Goal: Task Accomplishment & Management: Complete application form

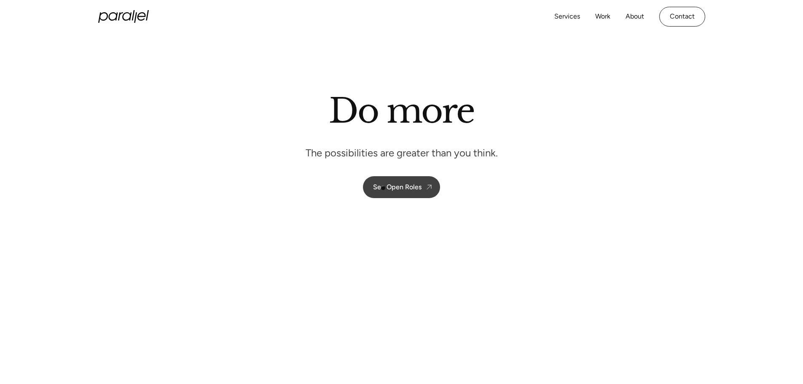
click at [383, 188] on div "See Open Roles" at bounding box center [397, 187] width 48 height 8
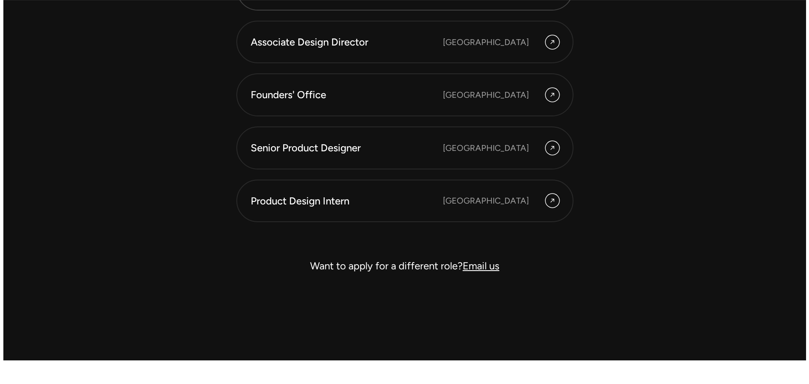
scroll to position [2513, 0]
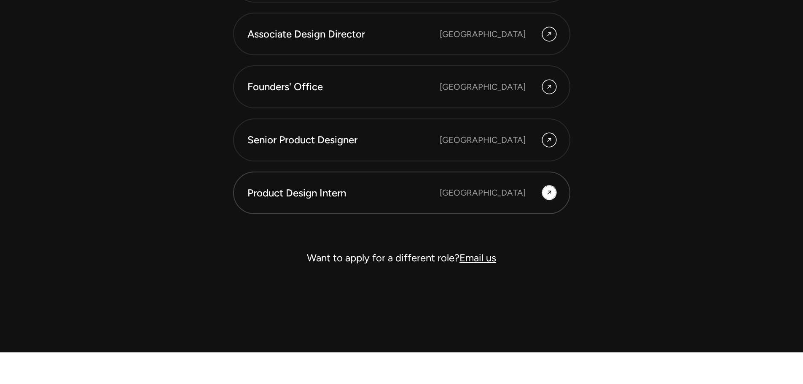
click at [319, 188] on div "Product Design Intern" at bounding box center [343, 193] width 192 height 14
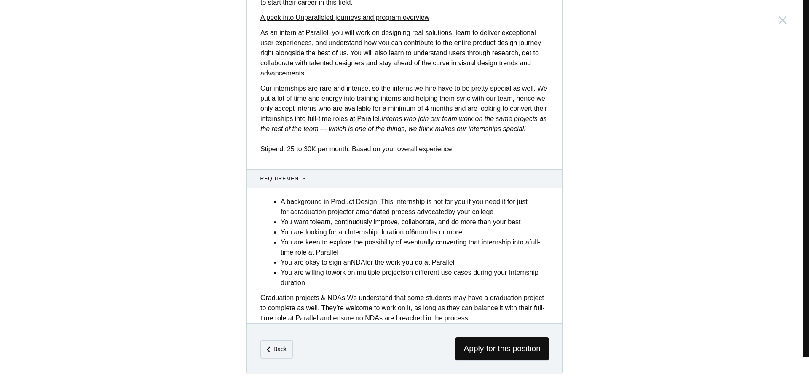
scroll to position [255, 0]
click at [511, 346] on span "Apply for this position" at bounding box center [502, 348] width 93 height 23
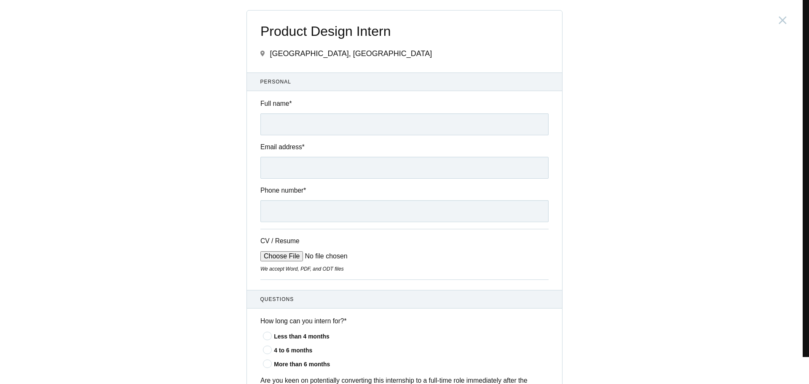
click at [296, 105] on label "Full name *" at bounding box center [405, 104] width 288 height 10
click at [296, 113] on input "Full name *" at bounding box center [405, 124] width 288 height 22
click at [294, 114] on input "Full name *" at bounding box center [405, 124] width 288 height 22
type input "[PERSON_NAME]"
type input "[PHONE_NUMBER]"
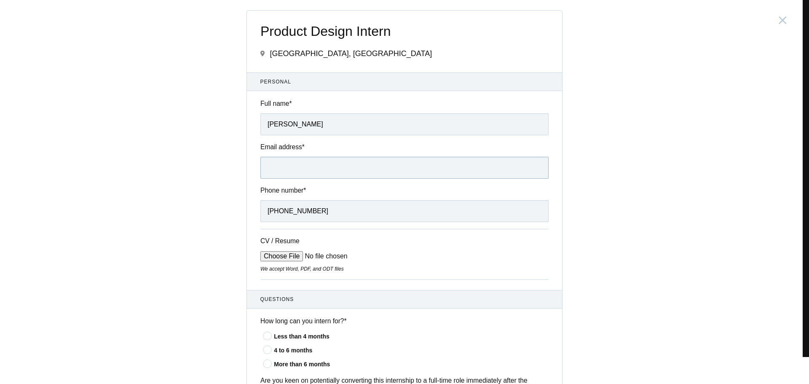
click at [307, 163] on input "Email address *" at bounding box center [405, 168] width 288 height 22
type input "[EMAIL_ADDRESS][DOMAIN_NAME]"
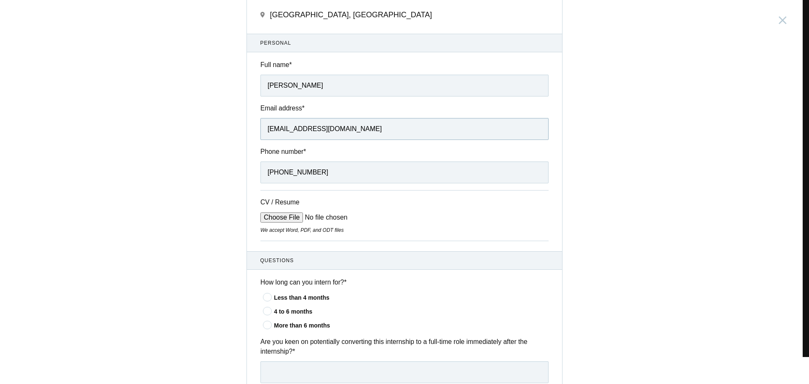
scroll to position [42, 0]
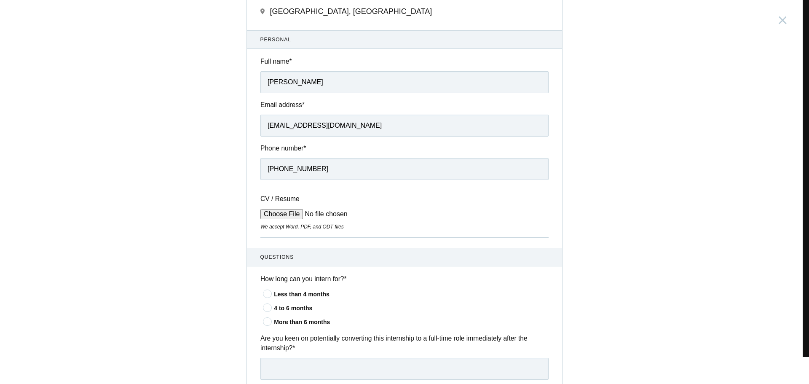
click at [273, 209] on input "CV / Resume" at bounding box center [325, 214] width 128 height 10
type input "C:\fakepath\VinayDanguiCV.pdf"
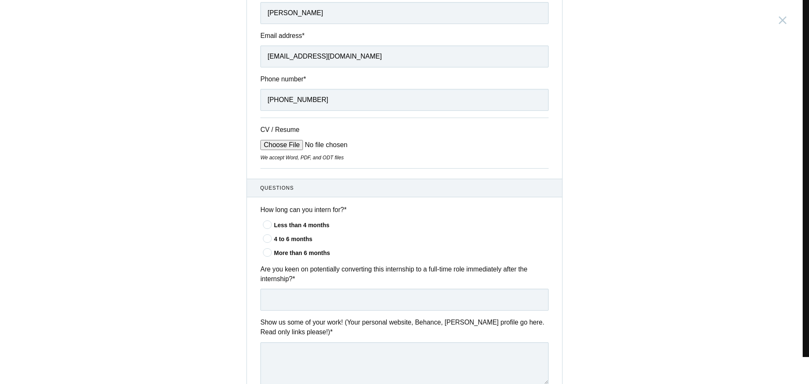
scroll to position [126, 0]
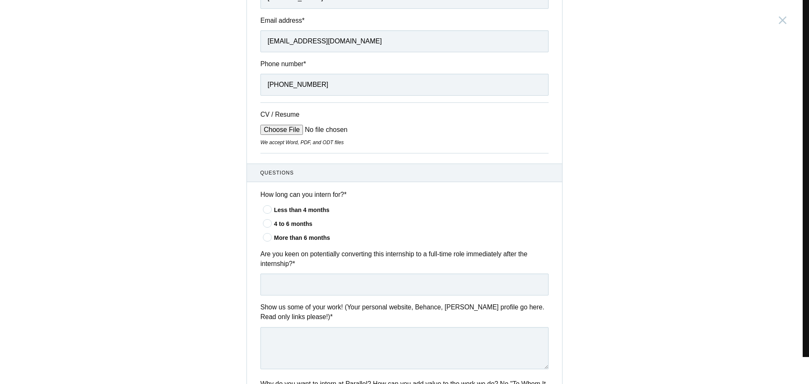
click at [266, 234] on icon at bounding box center [268, 236] width 16 height 5
click at [0, 0] on input"] "More than 6 months" at bounding box center [0, 0] width 0 height 0
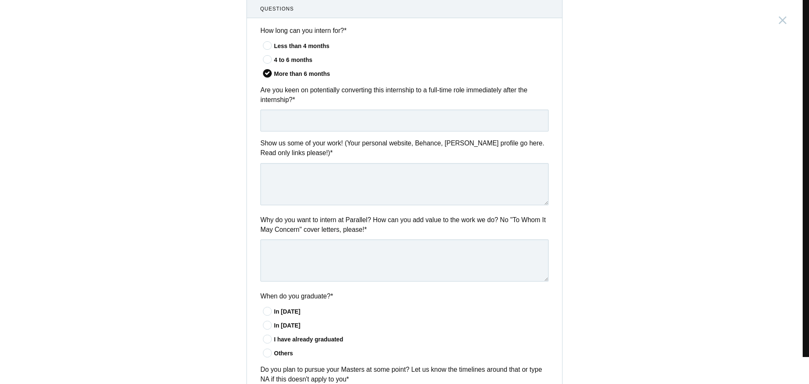
scroll to position [295, 0]
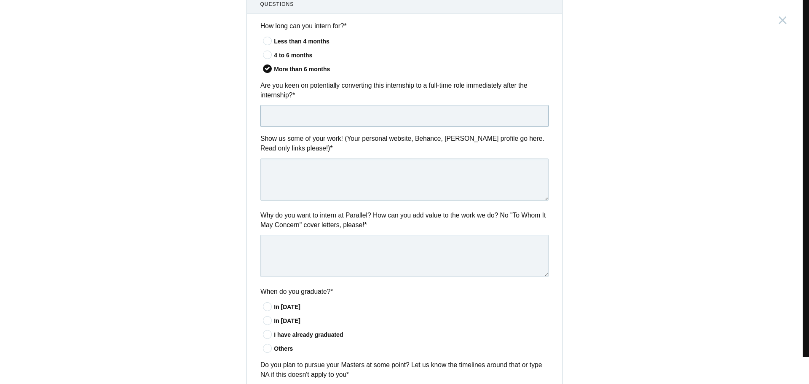
click at [285, 121] on input "text" at bounding box center [405, 116] width 288 height 22
type input "yes"
click at [274, 175] on textarea at bounding box center [405, 180] width 288 height 42
paste textarea "[URL][DOMAIN_NAME]"
type textarea "[URL][DOMAIN_NAME]"
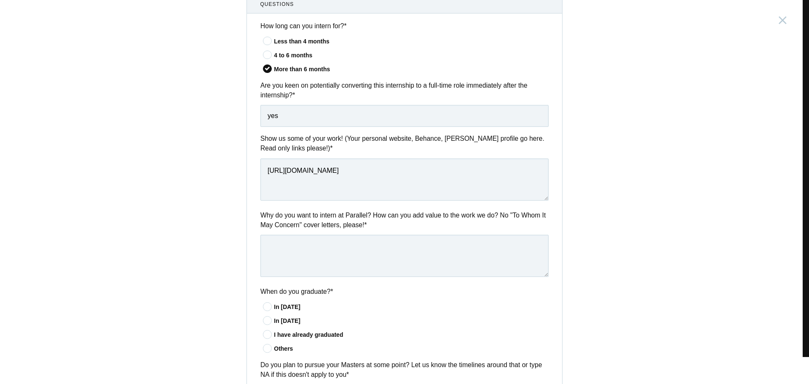
click at [206, 189] on div "Product Design Intern [GEOGRAPHIC_DATA], [GEOGRAPHIC_DATA] Submitting form fail…" at bounding box center [404, 192] width 809 height 384
click at [282, 218] on label "Why do you want to intern at Parallel? How can you add value to the work we do?…" at bounding box center [405, 220] width 288 height 20
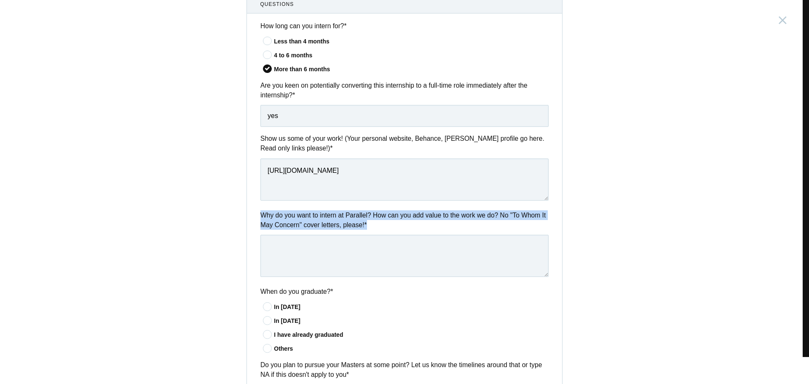
click at [282, 218] on label "Why do you want to intern at Parallel? How can you add value to the work we do?…" at bounding box center [405, 220] width 288 height 20
copy div "Why do you want to intern at Parallel? How can you add value to the work we do?…"
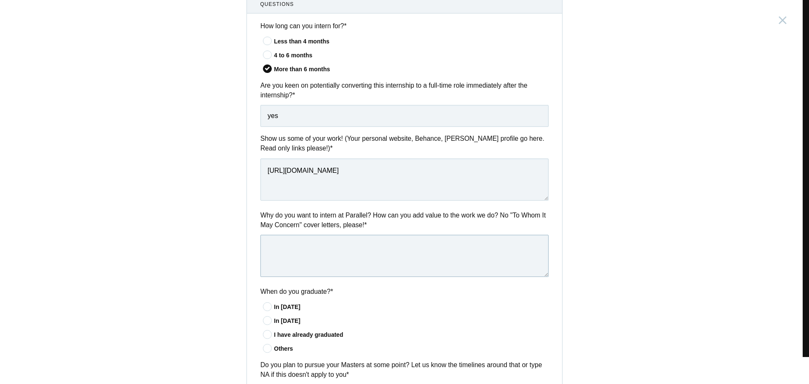
click at [320, 263] on textarea at bounding box center [405, 256] width 288 height 42
paste textarea "I want to intern at Parallel because I admire your mission of simplifying colla…"
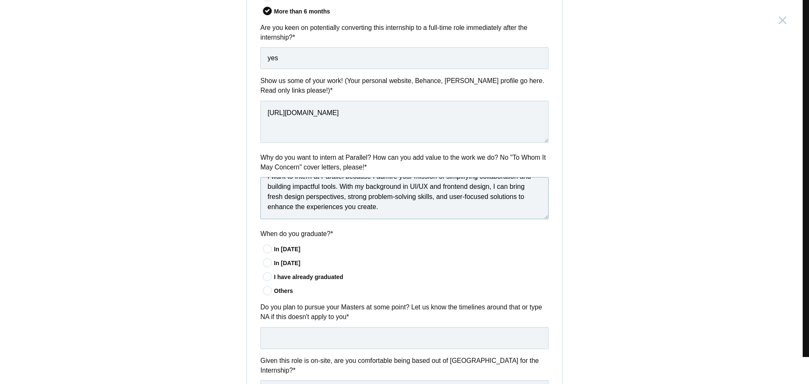
scroll to position [379, 0]
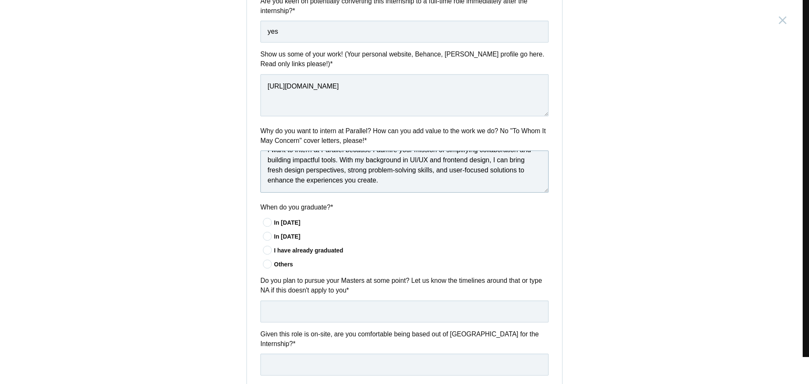
type textarea "I want to intern at Parallel because I admire your mission of simplifying colla…"
click at [266, 253] on icon at bounding box center [268, 249] width 16 height 5
click at [0, 0] on input"] "I have already graduated" at bounding box center [0, 0] width 0 height 0
click at [269, 265] on icon at bounding box center [268, 263] width 16 height 5
click at [0, 0] on input"] "Others" at bounding box center [0, 0] width 0 height 0
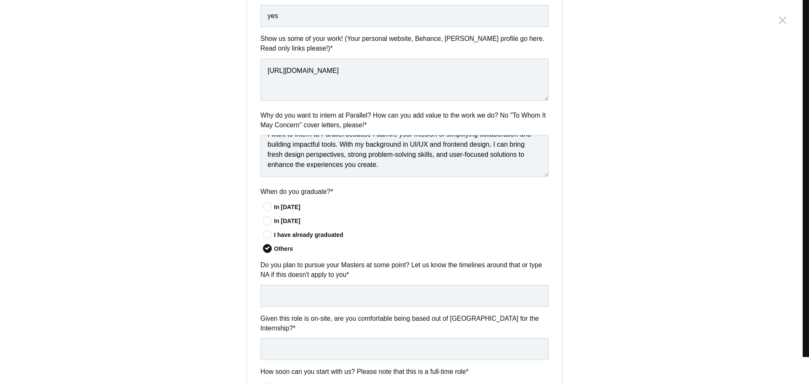
scroll to position [422, 0]
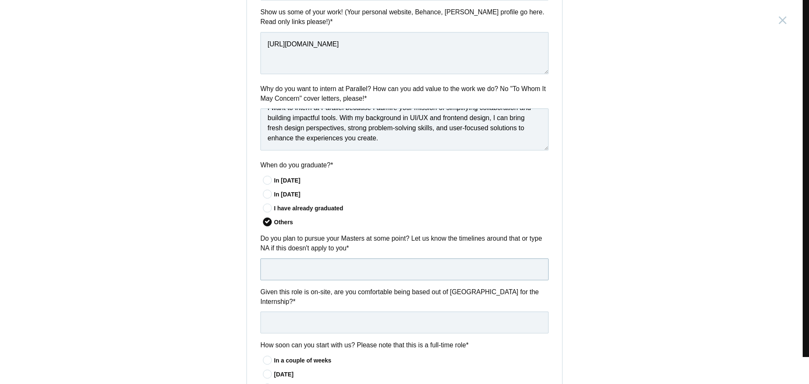
click at [274, 260] on input "text" at bounding box center [405, 269] width 288 height 22
type input "NA"
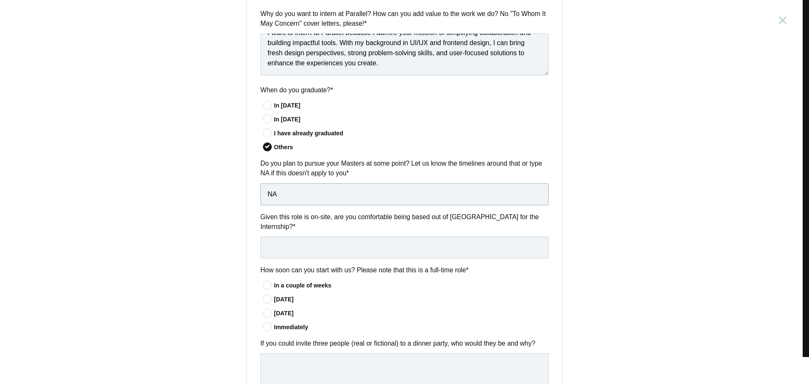
scroll to position [506, 0]
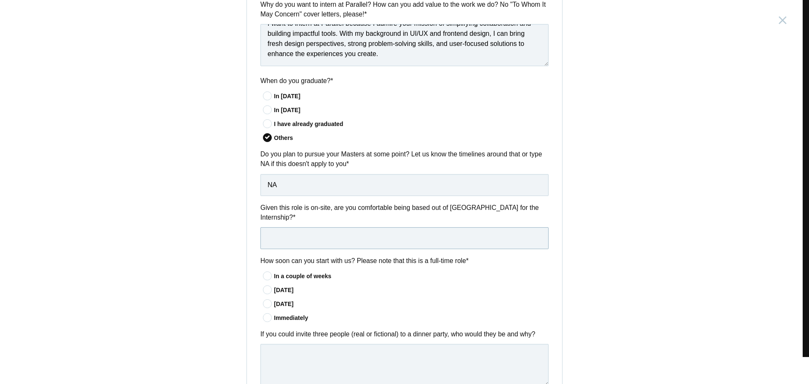
click at [298, 230] on input "text" at bounding box center [405, 238] width 288 height 22
type input "yes"
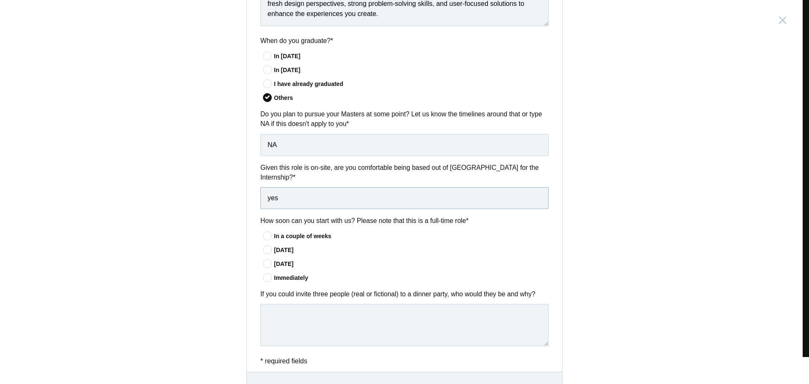
scroll to position [548, 0]
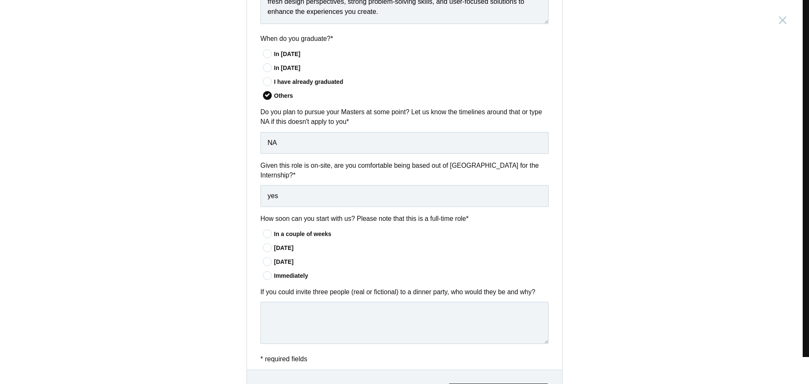
click at [280, 230] on div "In a couple of weeks" at bounding box center [411, 234] width 275 height 9
click at [0, 0] on input"] "In a couple of weeks" at bounding box center [0, 0] width 0 height 0
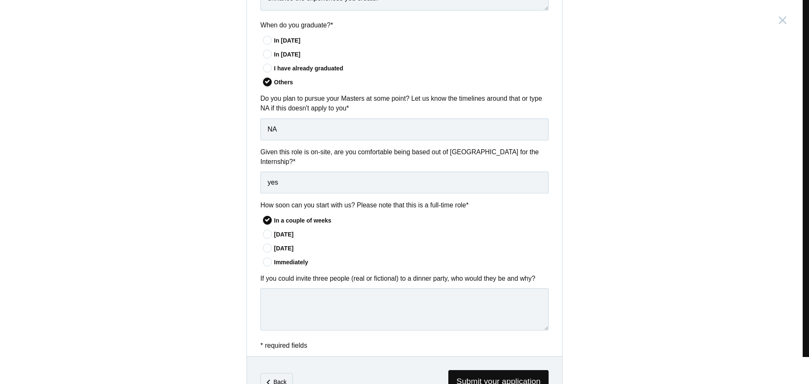
scroll to position [585, 0]
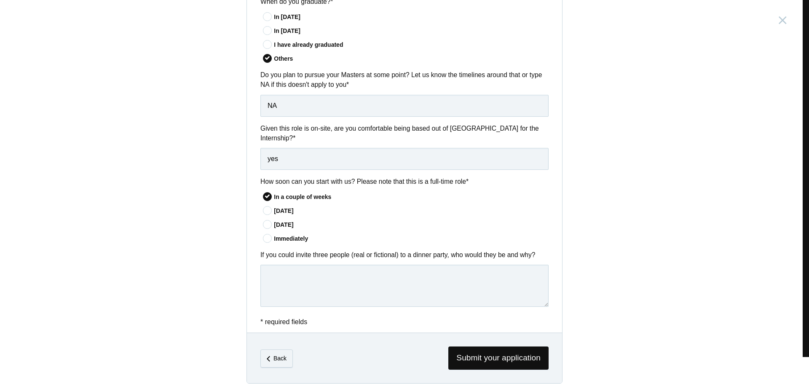
click at [297, 251] on div "If you could invite three people (real or fictional) to a dinner party, who wou…" at bounding box center [404, 280] width 315 height 60
click at [298, 250] on label "If you could invite three people (real or fictional) to a dinner party, who wou…" at bounding box center [405, 255] width 288 height 10
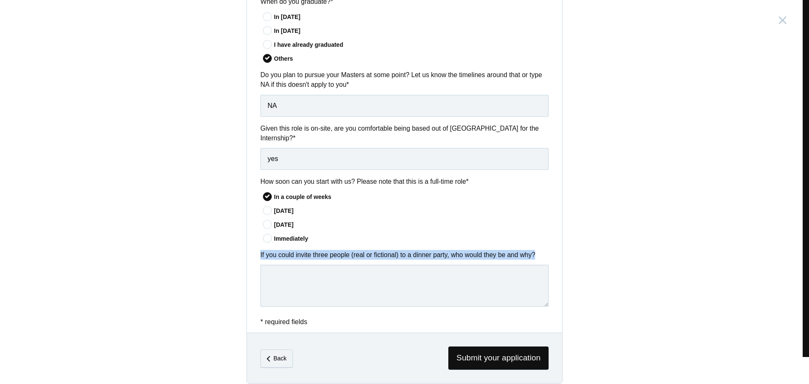
click at [298, 250] on label "If you could invite three people (real or fictional) to a dinner party, who wou…" at bounding box center [405, 255] width 288 height 10
copy div "If you could invite three people (real or fictional) to a dinner party, who wou…"
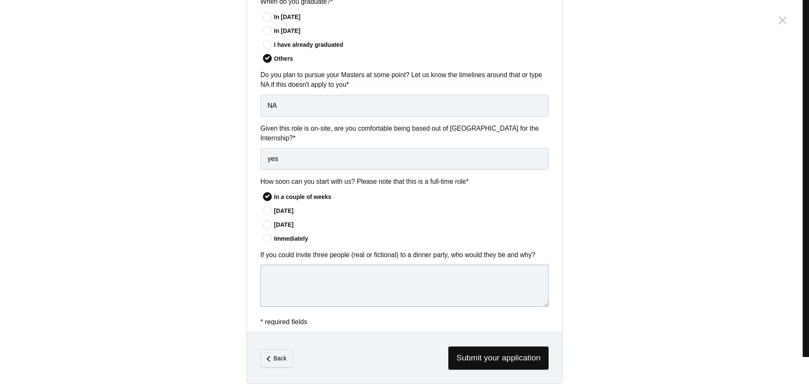
click at [348, 277] on textarea at bounding box center [405, 286] width 288 height 42
paste textarea "[PERSON_NAME]"
type textarea "[PERSON_NAME], batman, [PERSON_NAME]"
click at [473, 347] on span "Submit your application" at bounding box center [499, 358] width 100 height 23
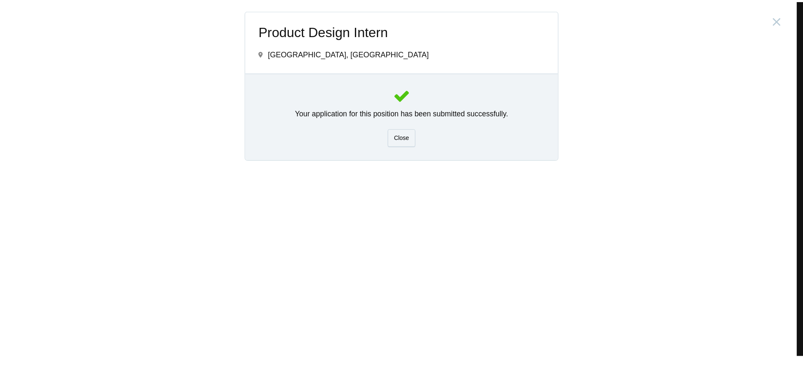
scroll to position [0, 0]
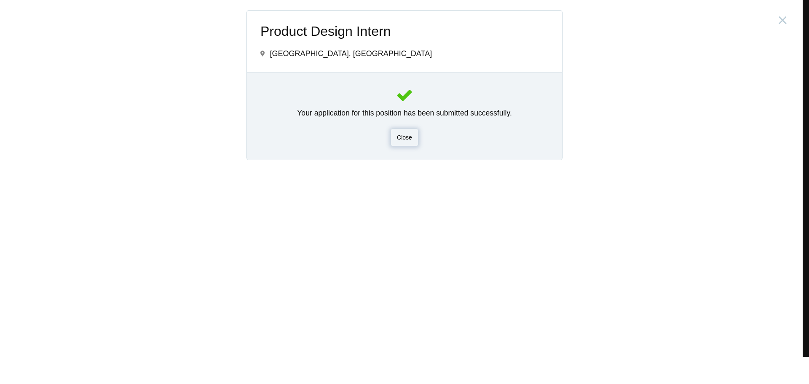
click at [411, 135] on span "Close" at bounding box center [404, 137] width 15 height 7
